Goal: Information Seeking & Learning: Understand process/instructions

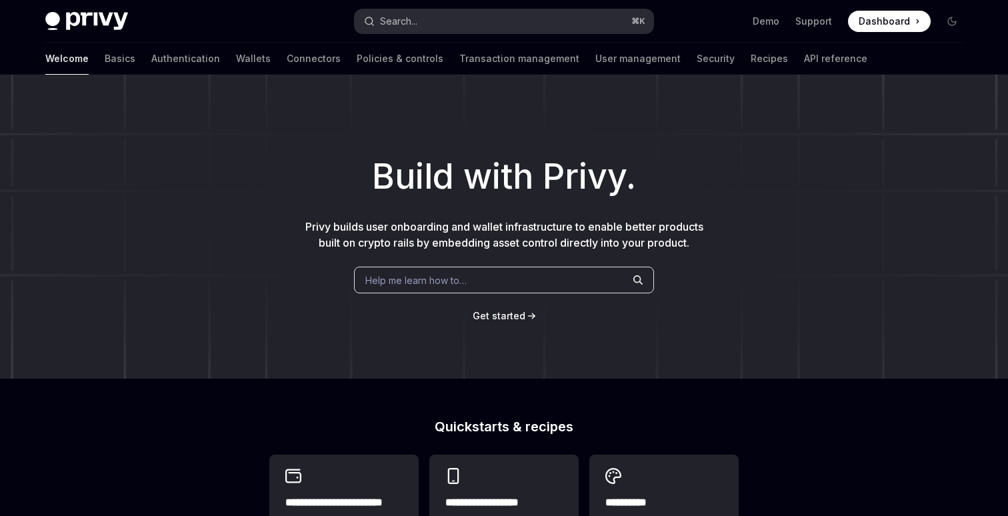
click at [444, 16] on button "Search... ⌘ K" at bounding box center [504, 21] width 299 height 24
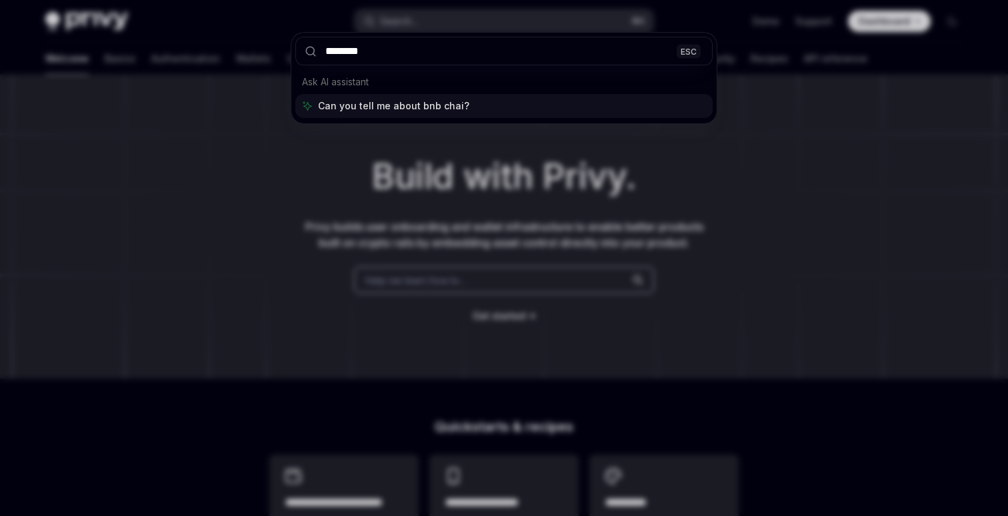
type input "*********"
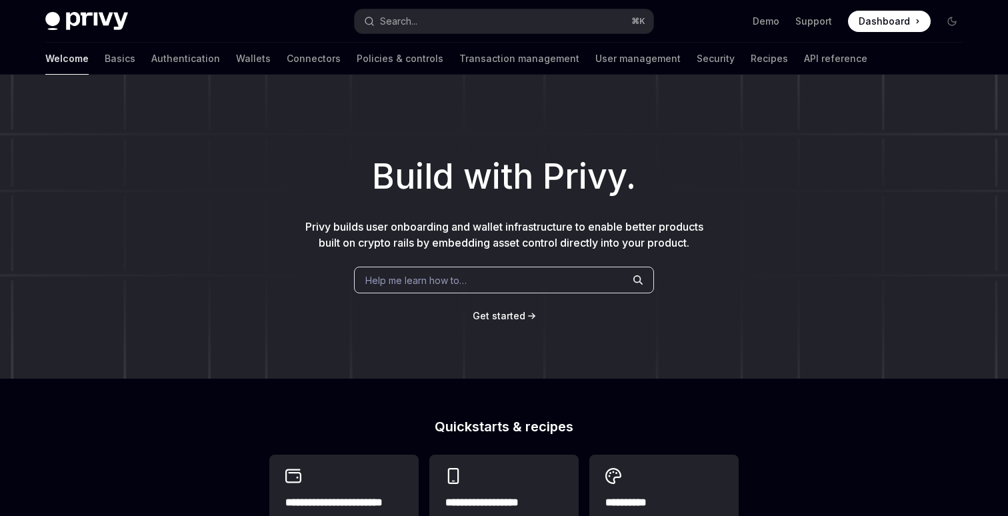
type textarea "*"
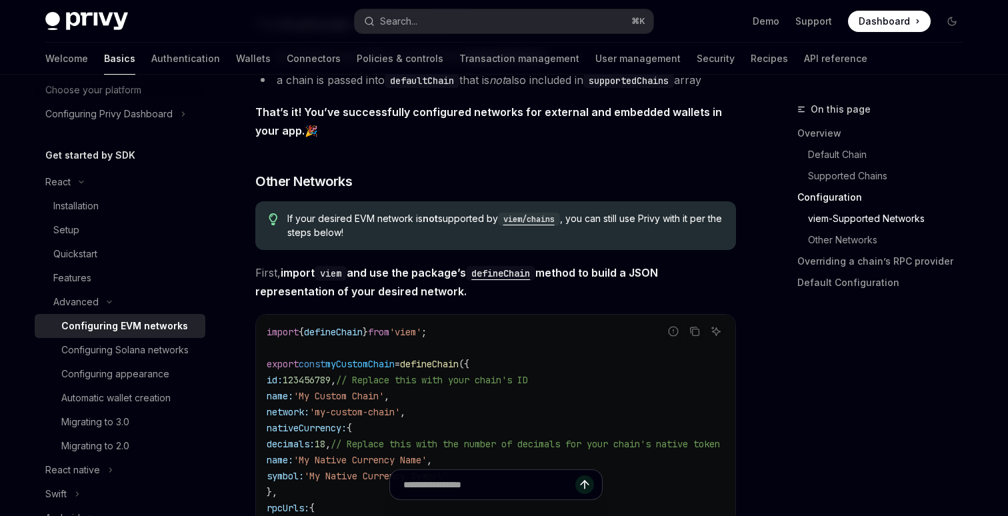
scroll to position [2110, 0]
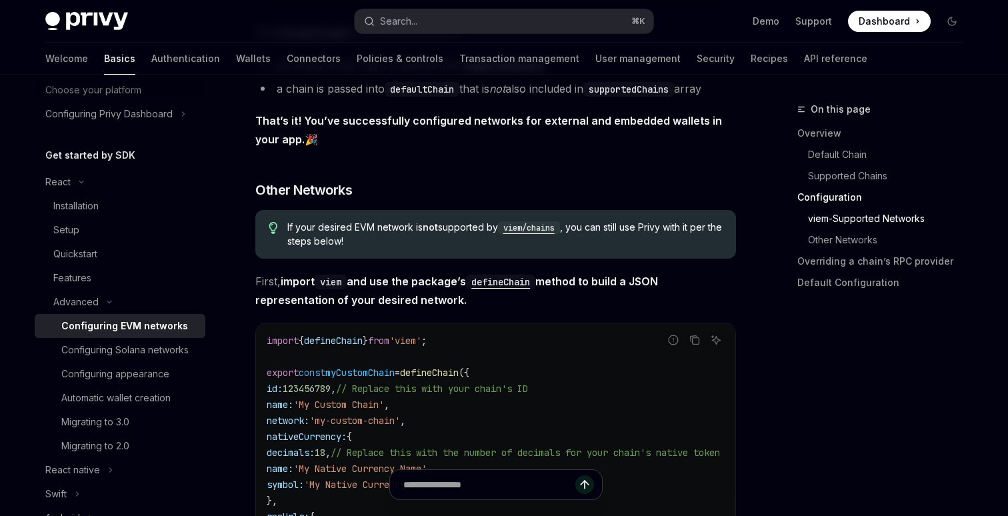
click at [519, 231] on code "viem/chains" at bounding box center [529, 227] width 62 height 13
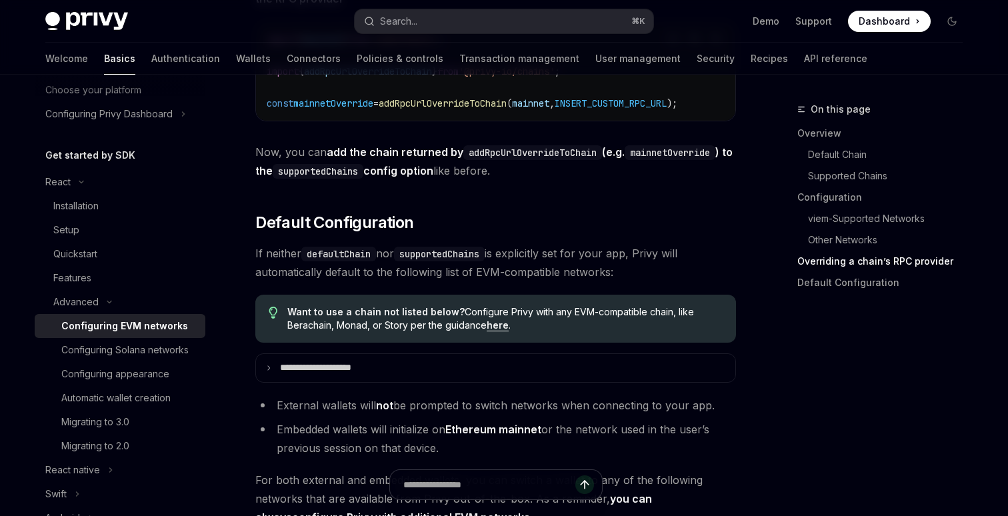
scroll to position [3192, 0]
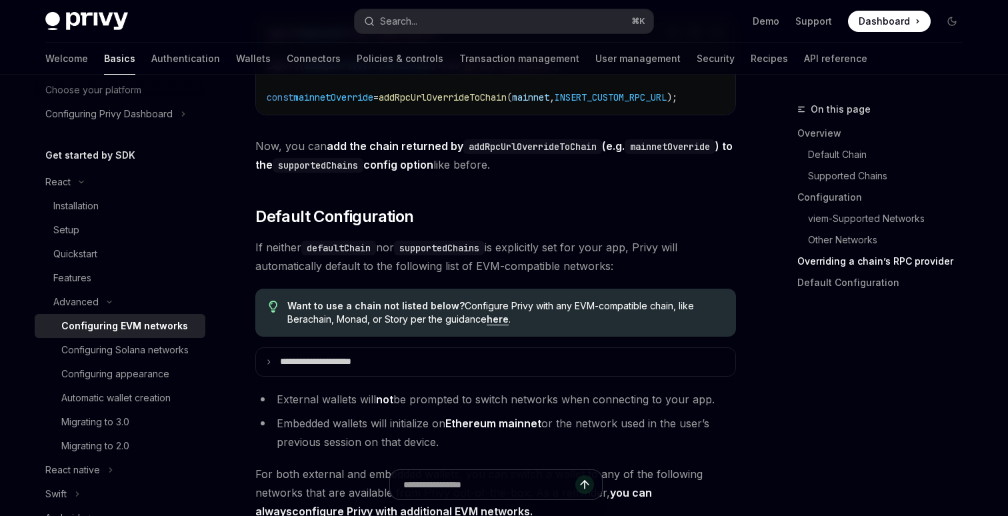
click at [498, 325] on link "here" at bounding box center [497, 319] width 22 height 12
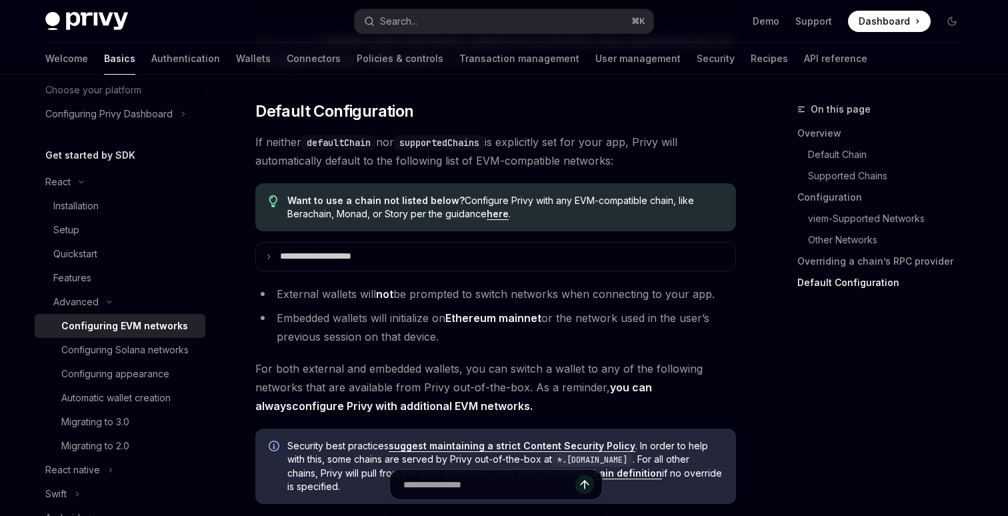
scroll to position [3297, 0]
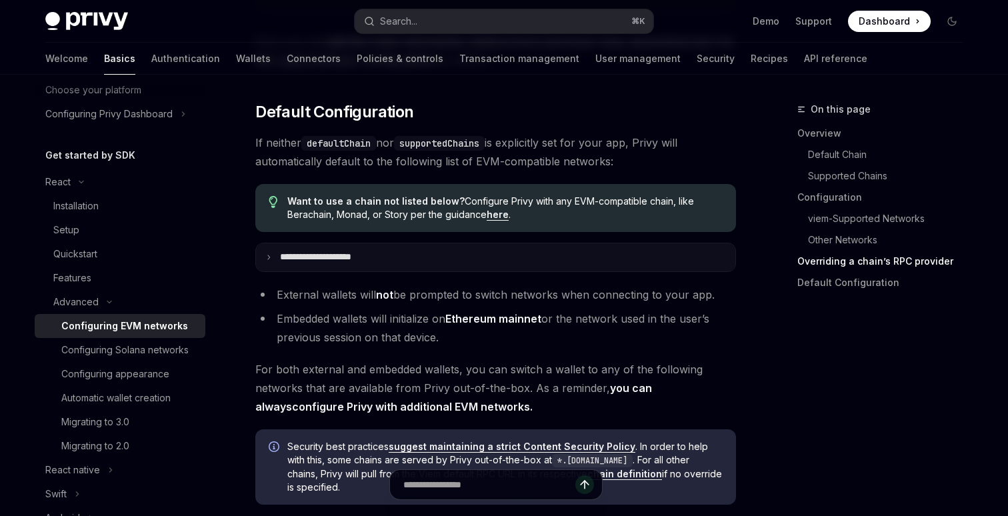
click at [514, 270] on summary "**********" at bounding box center [495, 257] width 479 height 28
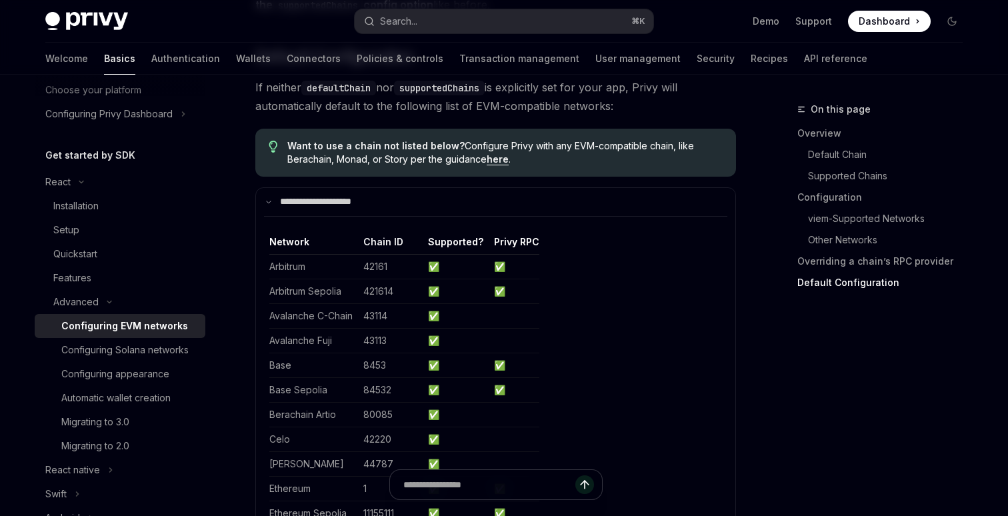
scroll to position [3346, 0]
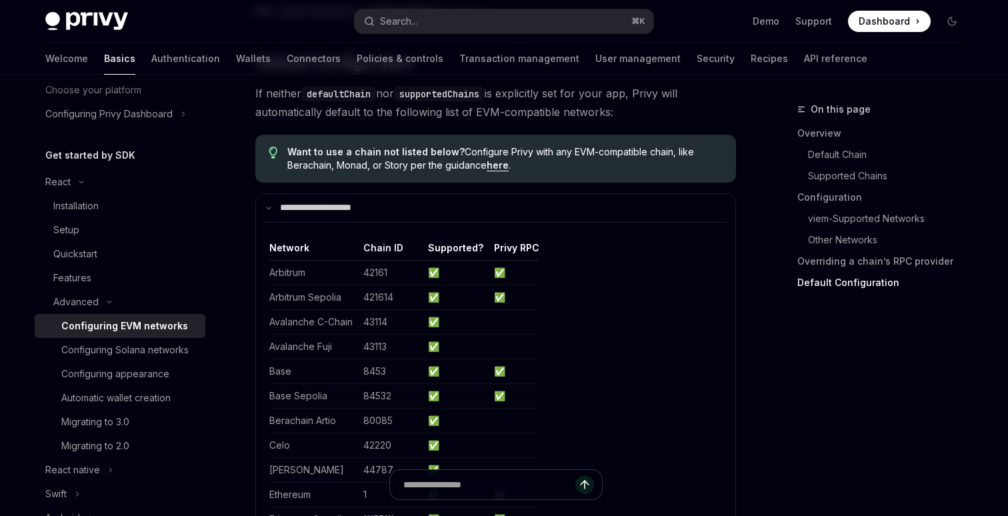
click at [500, 171] on link "here" at bounding box center [497, 165] width 22 height 12
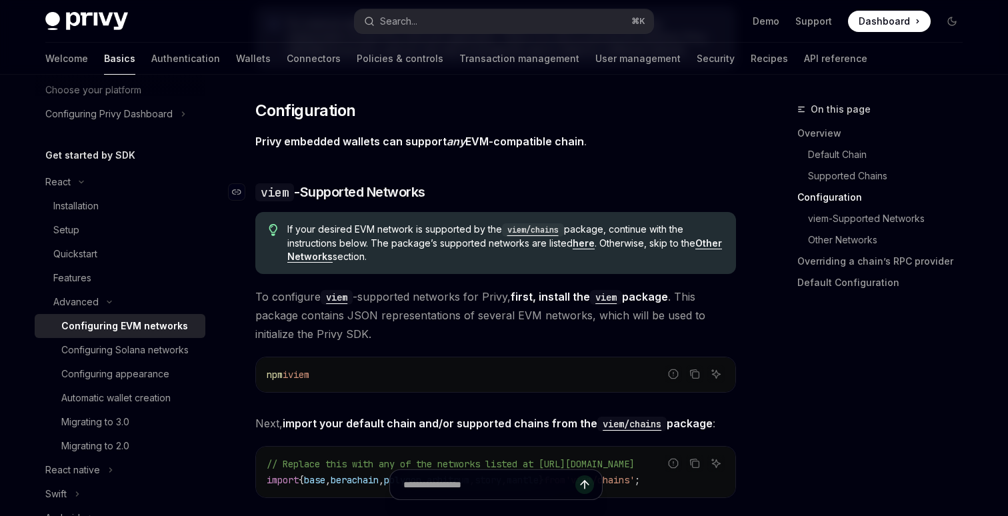
scroll to position [1235, 0]
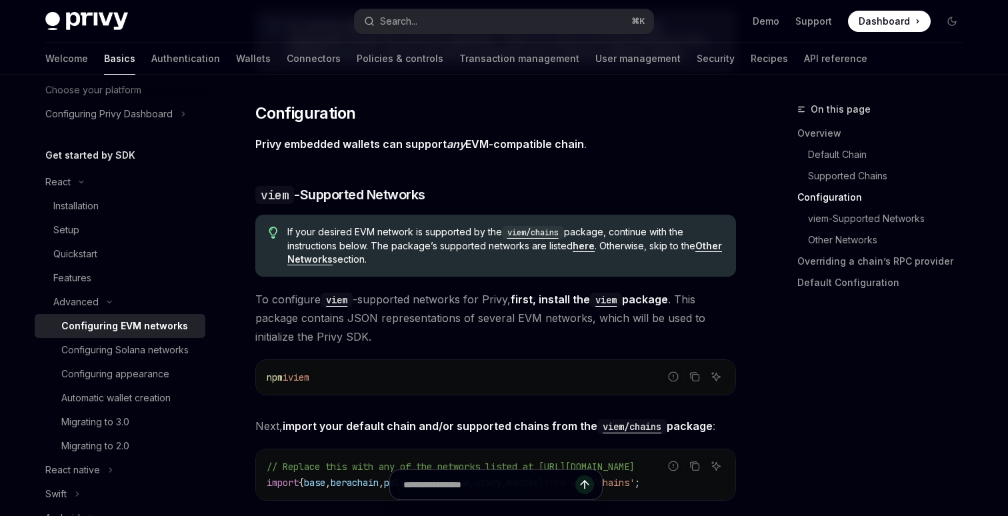
click at [321, 258] on strong "Other Networks" at bounding box center [504, 252] width 434 height 25
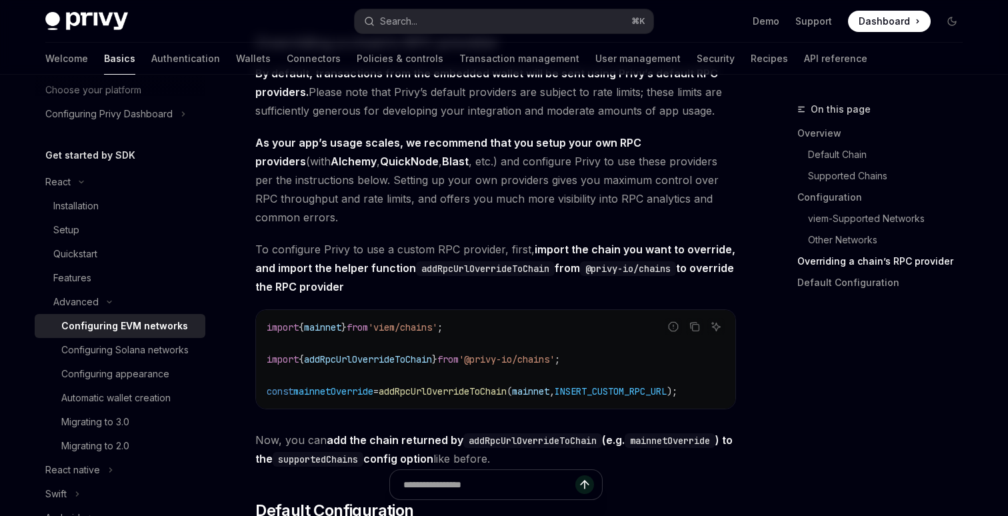
scroll to position [2903, 0]
